Goal: Task Accomplishment & Management: Use online tool/utility

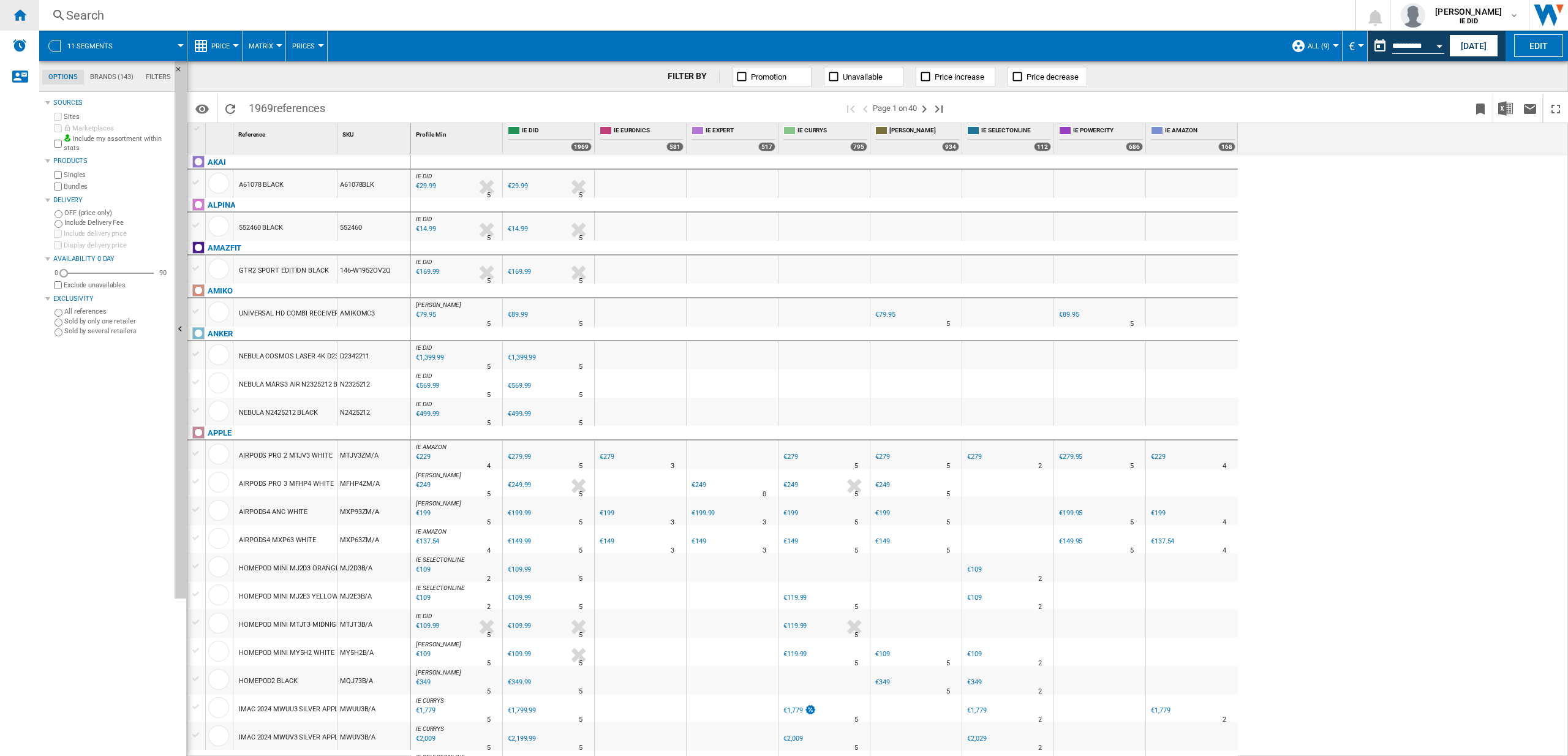
click at [26, 8] on ng-md-icon "Home" at bounding box center [19, 15] width 15 height 15
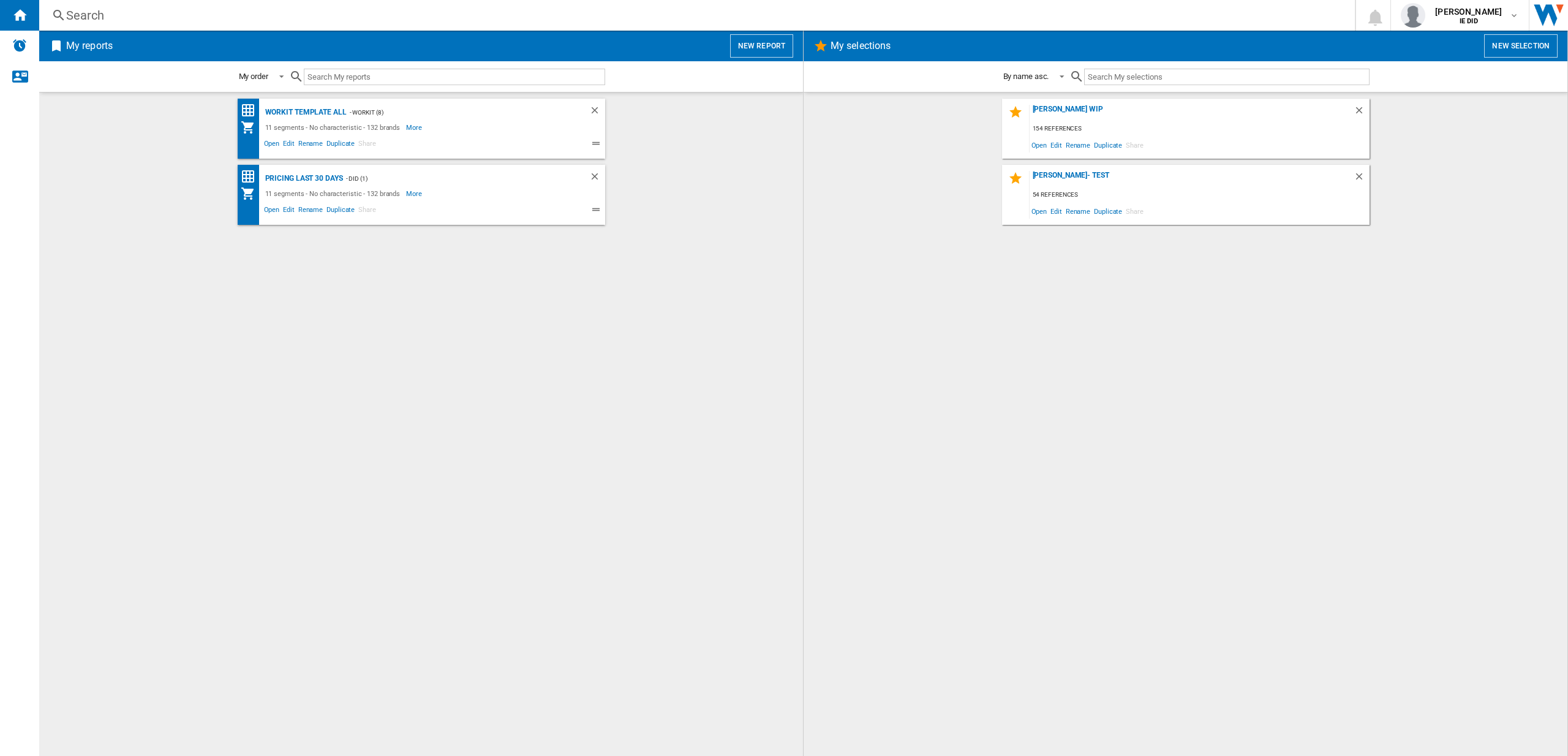
click at [773, 50] on button "New report" at bounding box center [761, 45] width 63 height 23
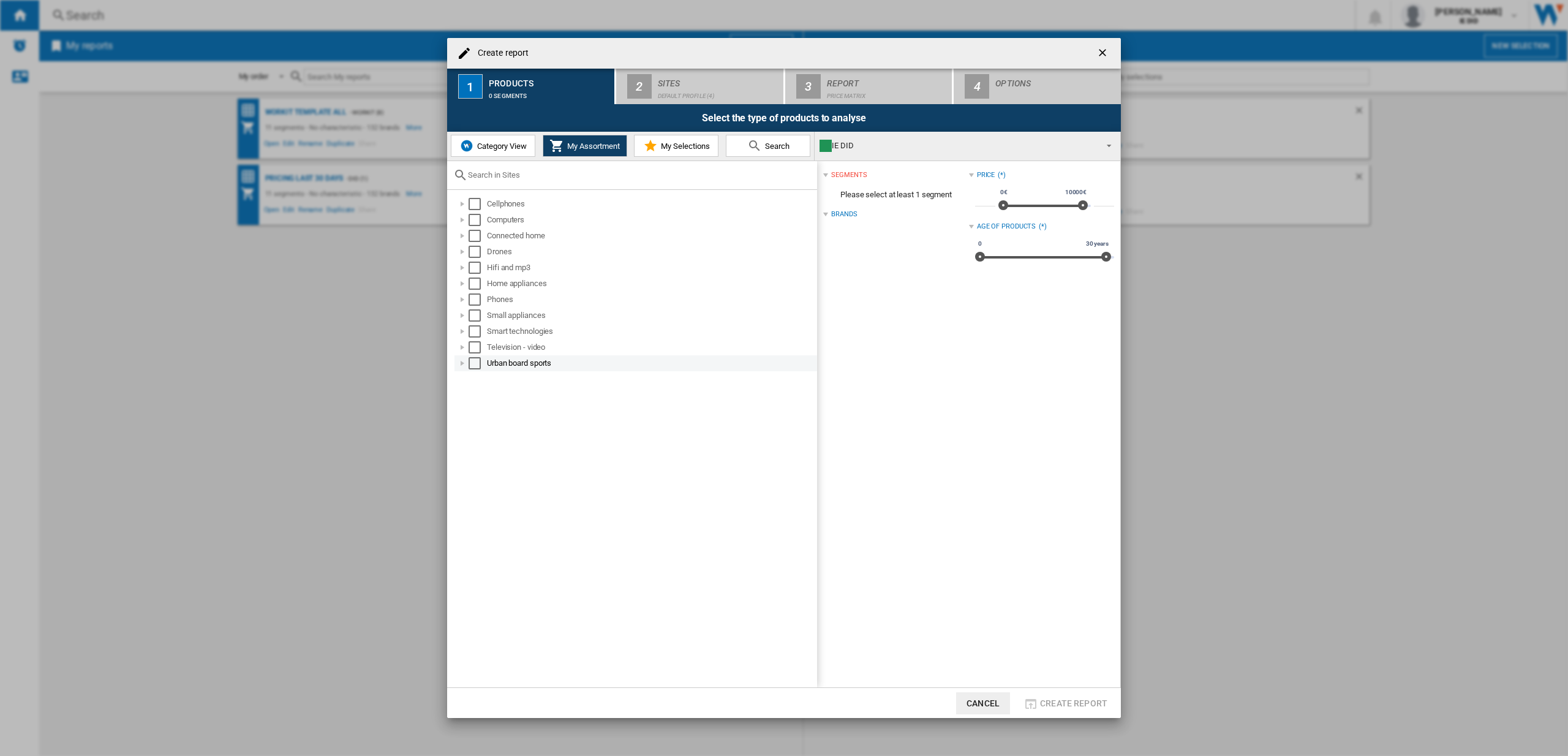
click at [477, 365] on div "Select" at bounding box center [474, 363] width 12 height 12
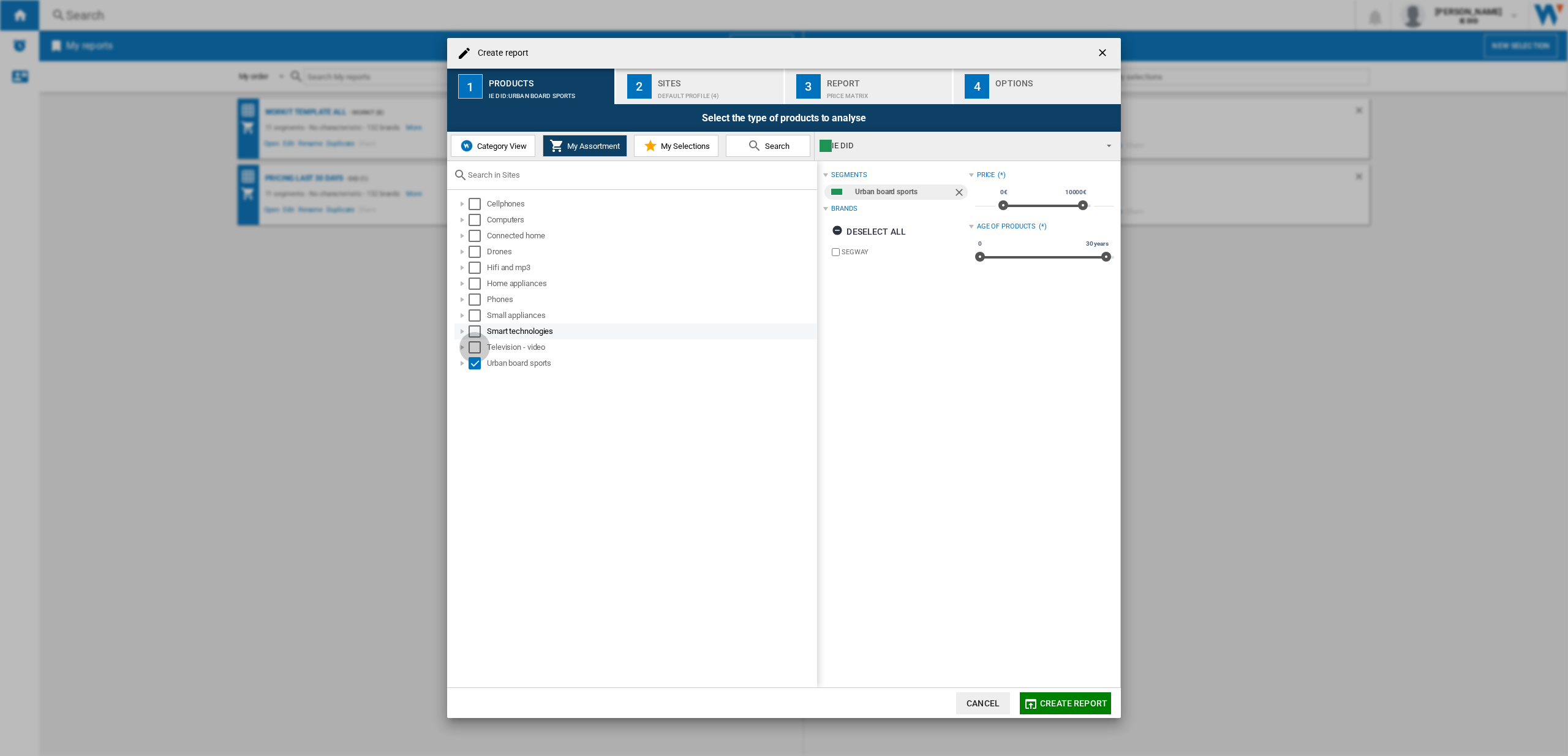
drag, startPoint x: 474, startPoint y: 346, endPoint x: 477, endPoint y: 330, distance: 16.3
click at [474, 344] on div "Select" at bounding box center [474, 347] width 12 height 12
drag, startPoint x: 475, startPoint y: 332, endPoint x: 473, endPoint y: 308, distance: 24.1
click at [475, 329] on div "Select" at bounding box center [474, 331] width 12 height 12
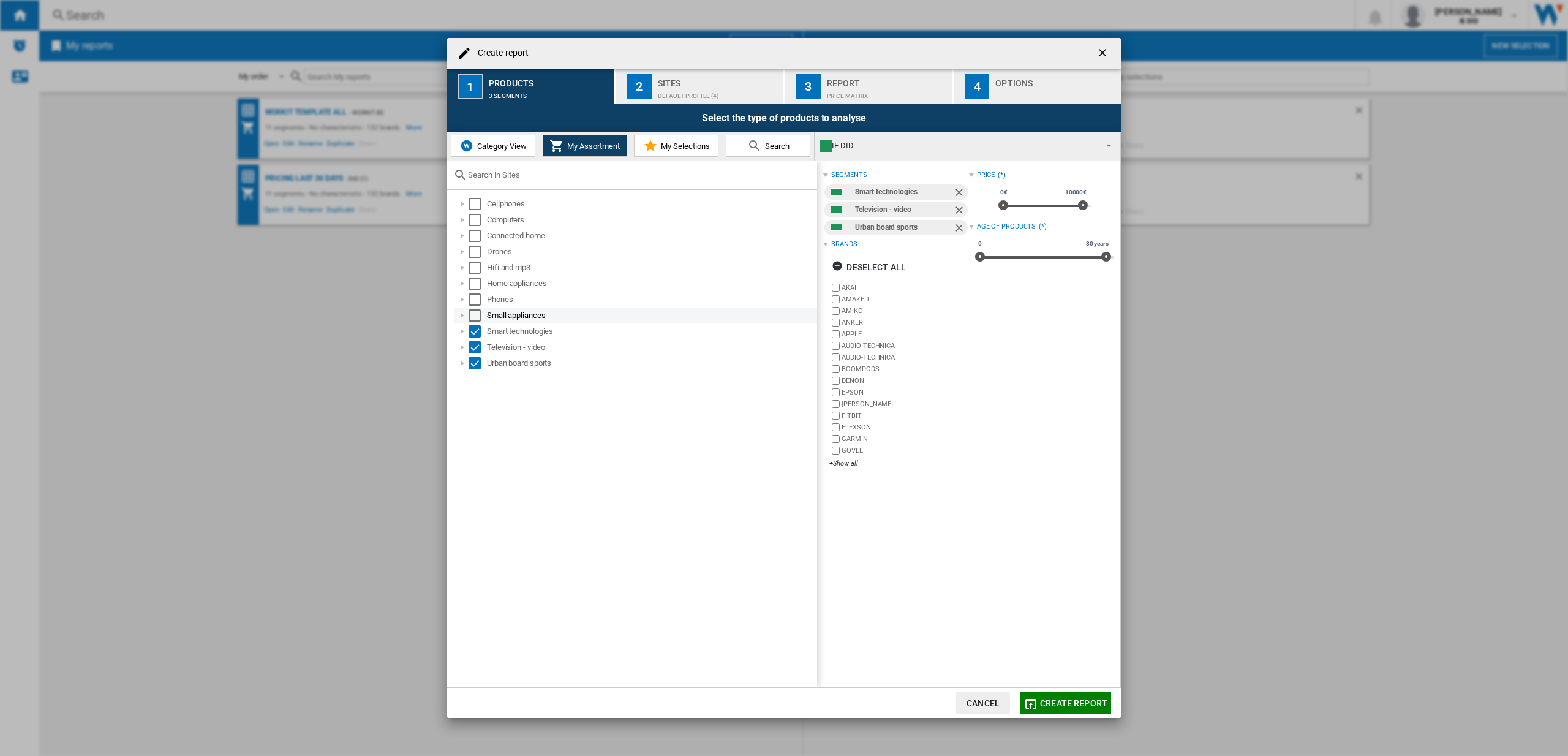
click at [473, 313] on div "Select" at bounding box center [474, 315] width 12 height 12
click at [477, 297] on div "Select" at bounding box center [474, 299] width 12 height 12
click at [473, 278] on div "Select" at bounding box center [474, 284] width 12 height 12
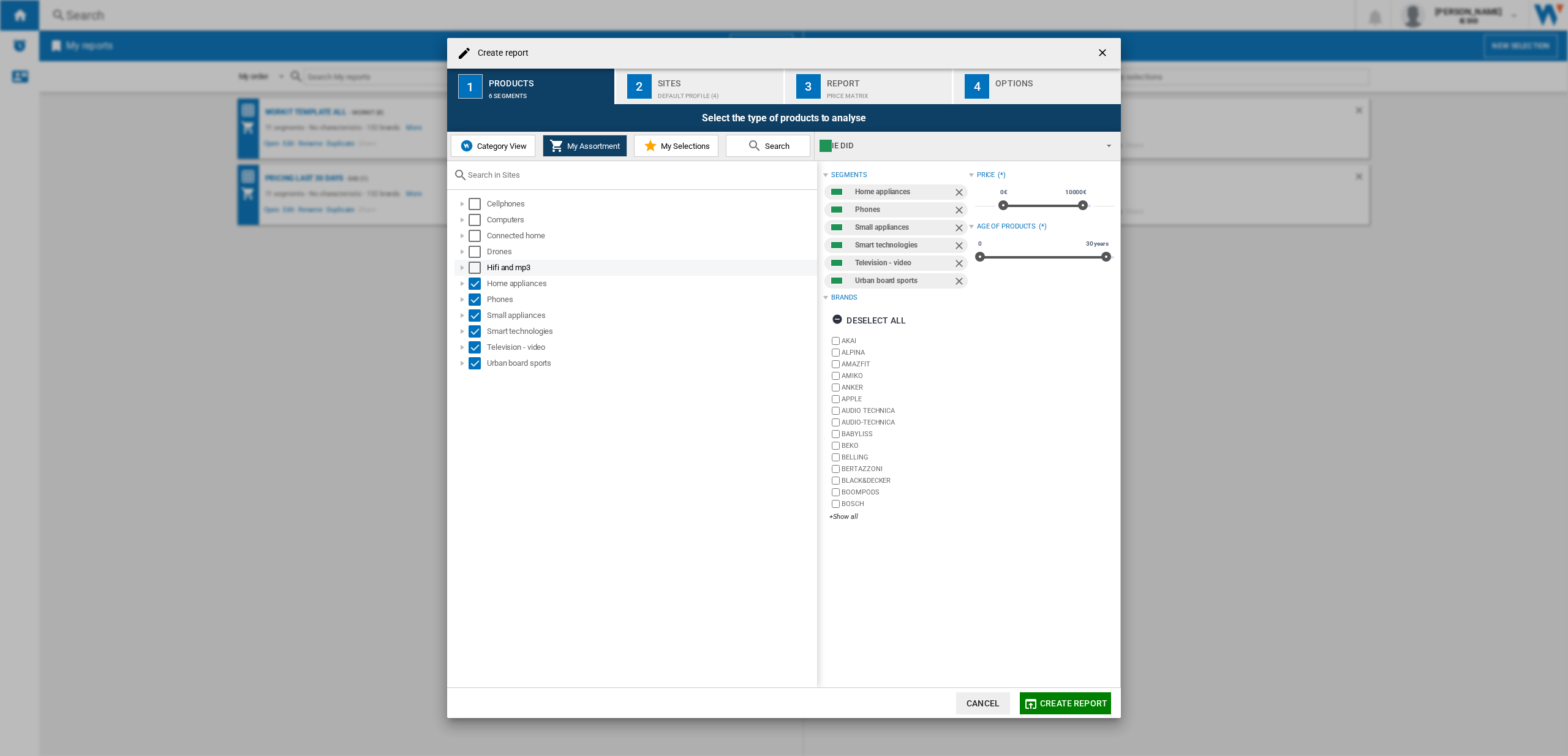
click at [478, 263] on div "Select" at bounding box center [474, 267] width 12 height 12
click at [475, 249] on div "Select" at bounding box center [474, 251] width 12 height 12
drag, startPoint x: 475, startPoint y: 235, endPoint x: 474, endPoint y: 223, distance: 12.0
click at [475, 234] on div "Select" at bounding box center [474, 236] width 12 height 12
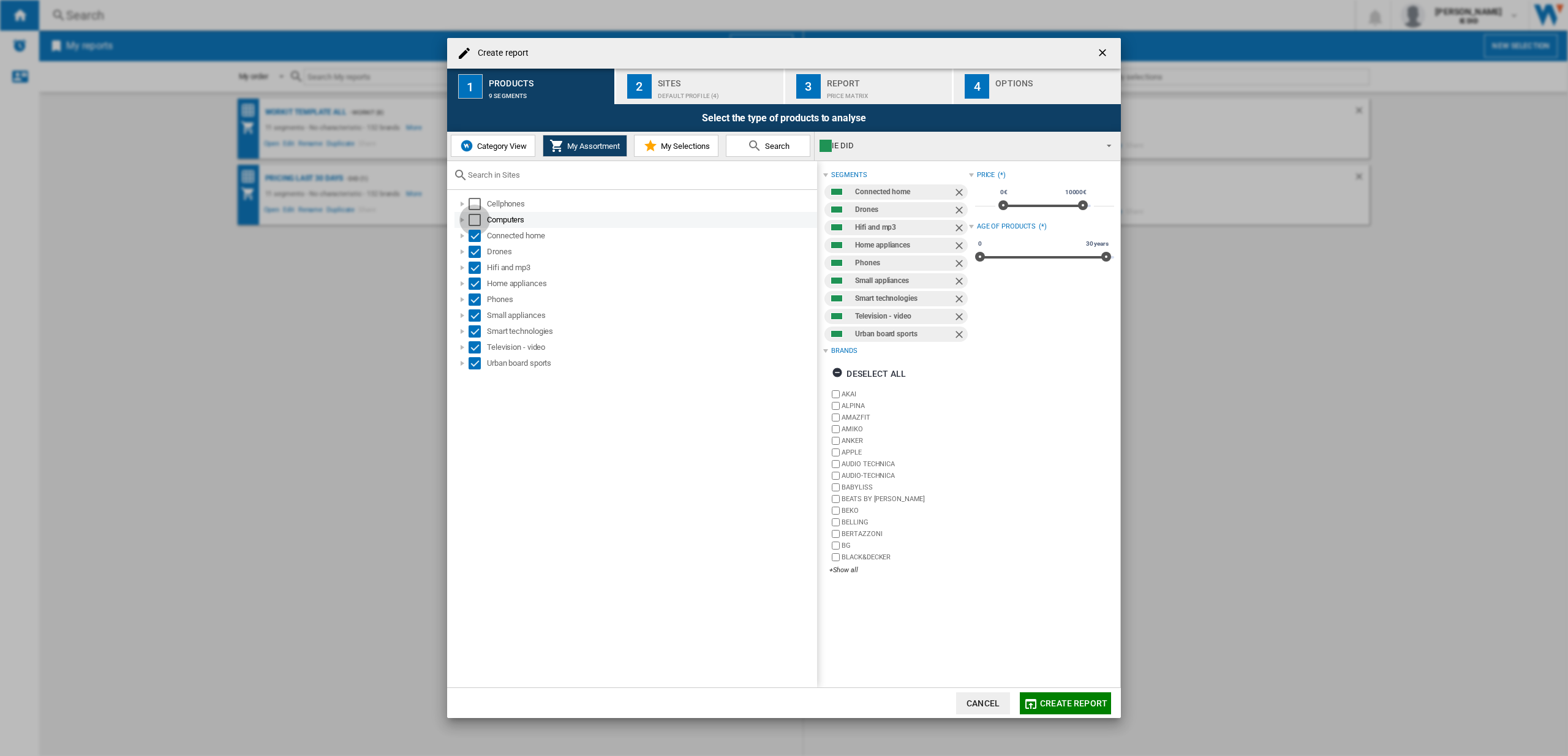
click at [474, 221] on div "Select" at bounding box center [474, 220] width 12 height 12
click at [473, 207] on div "Select" at bounding box center [474, 204] width 12 height 12
click at [692, 75] on div "Sites" at bounding box center [718, 79] width 120 height 13
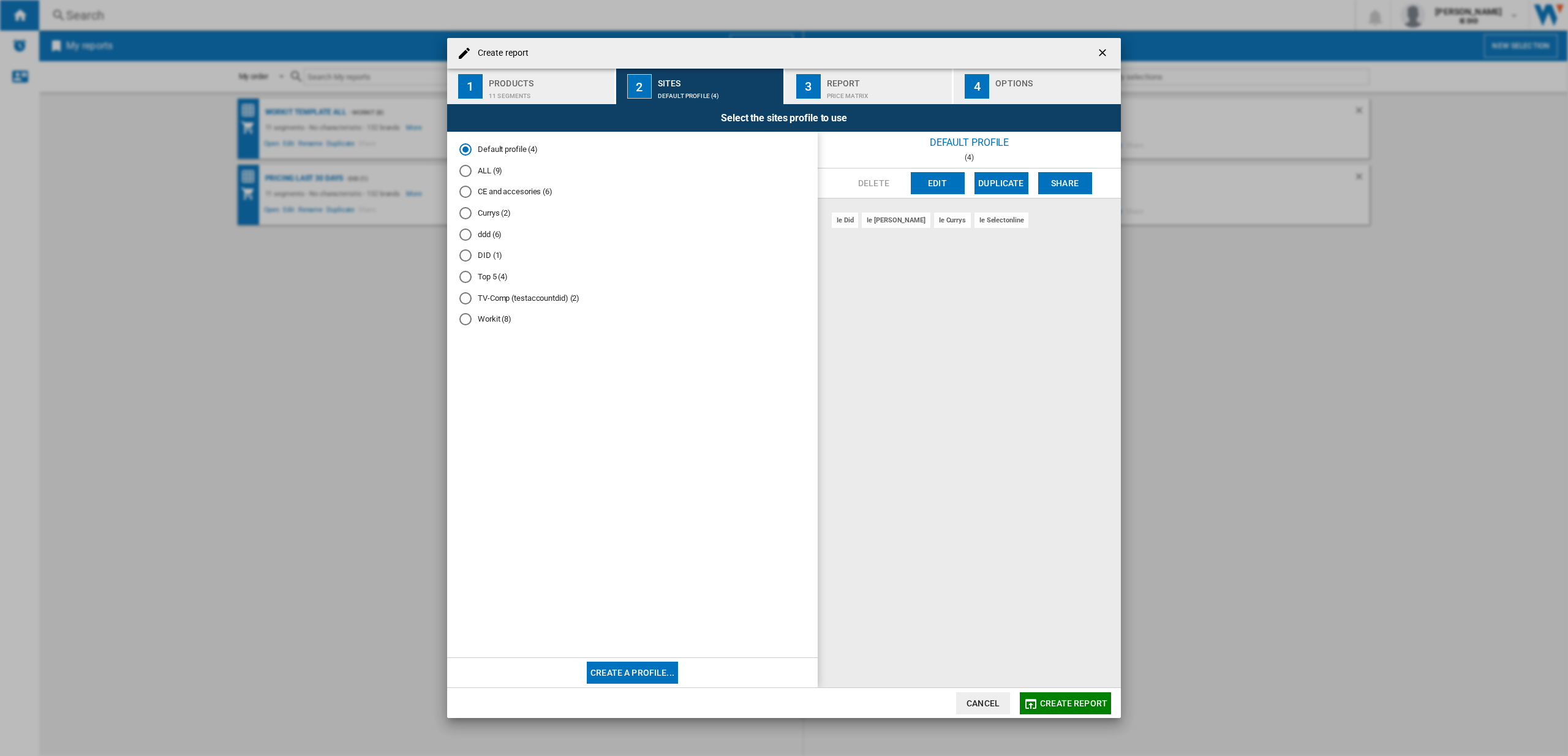
click at [467, 175] on div "ALL (9)" at bounding box center [466, 171] width 12 height 12
click at [1044, 701] on span "Create report" at bounding box center [1073, 702] width 68 height 9
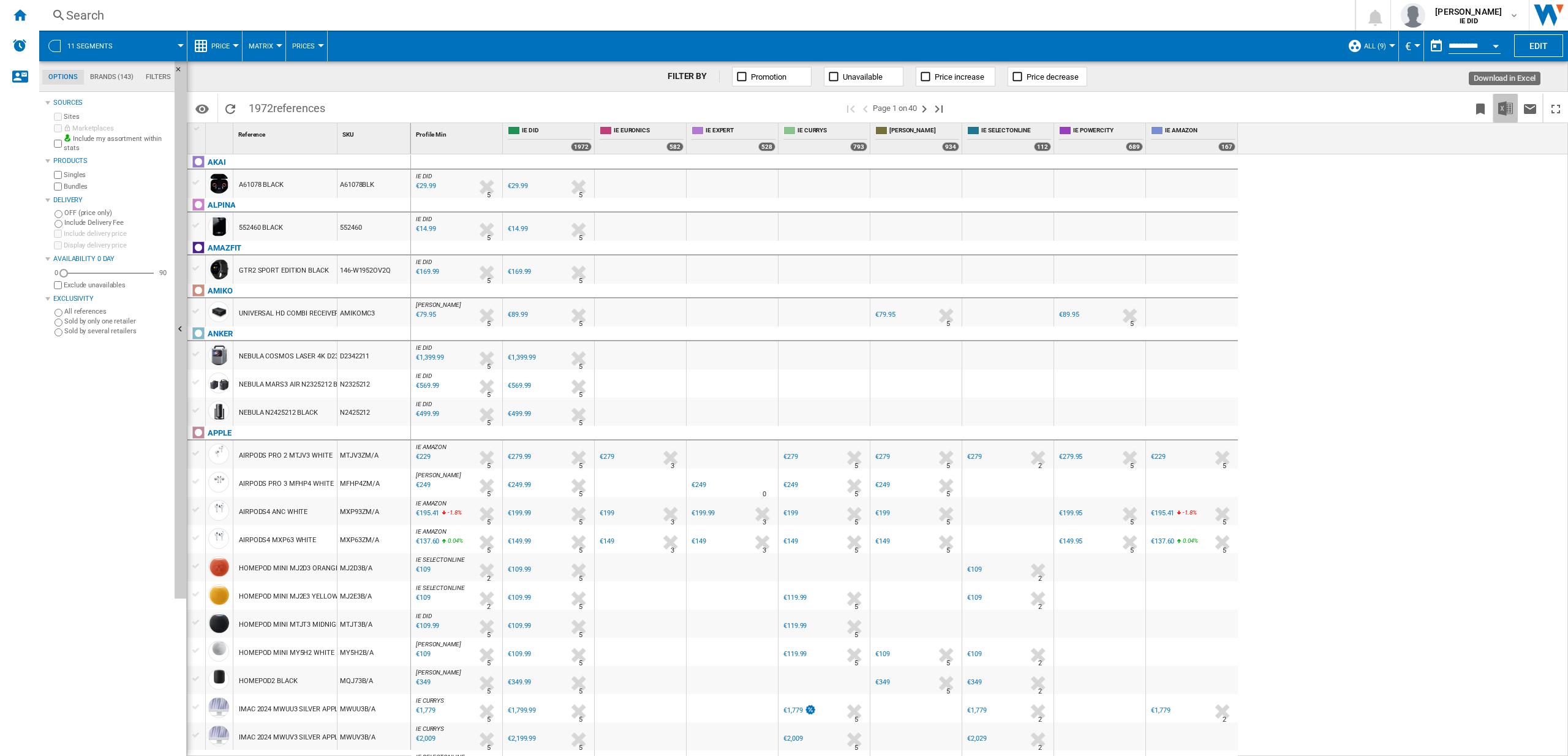
click at [1507, 105] on img "Download in Excel" at bounding box center [1505, 108] width 15 height 15
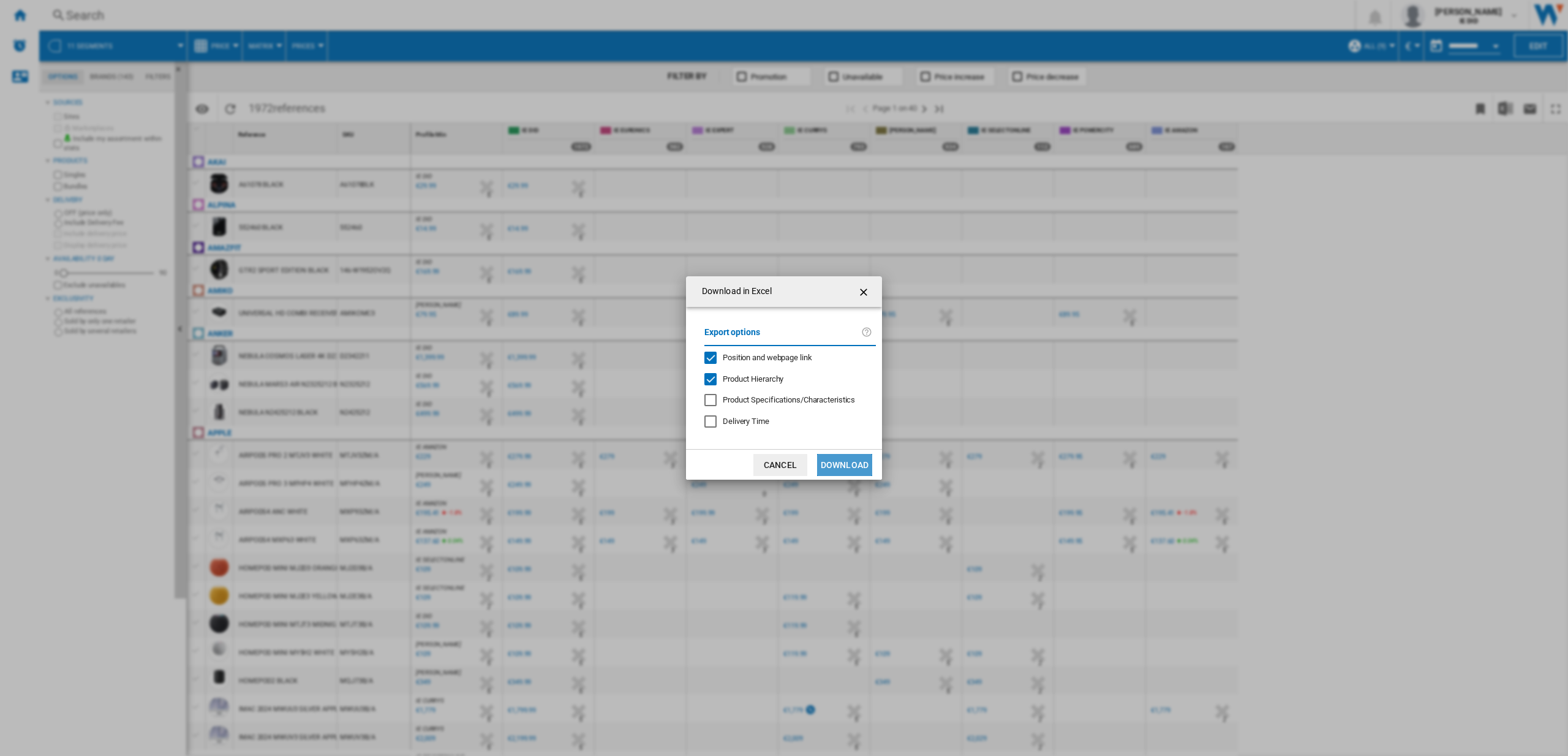
click at [857, 460] on button "Download" at bounding box center [844, 465] width 56 height 22
